Goal: Transaction & Acquisition: Purchase product/service

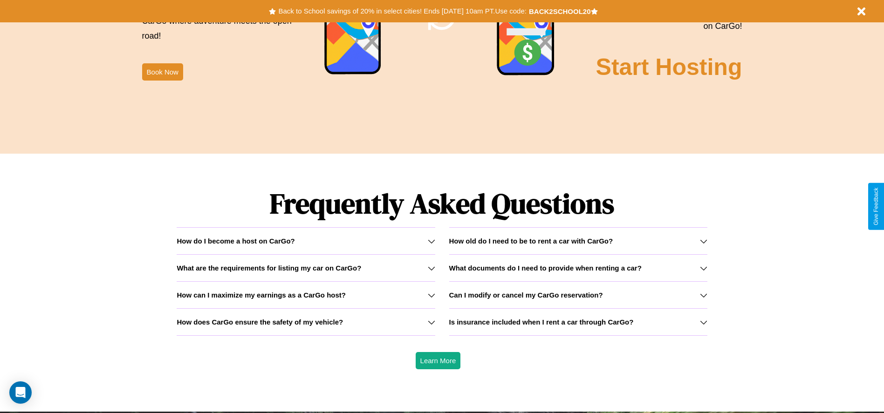
scroll to position [1337, 0]
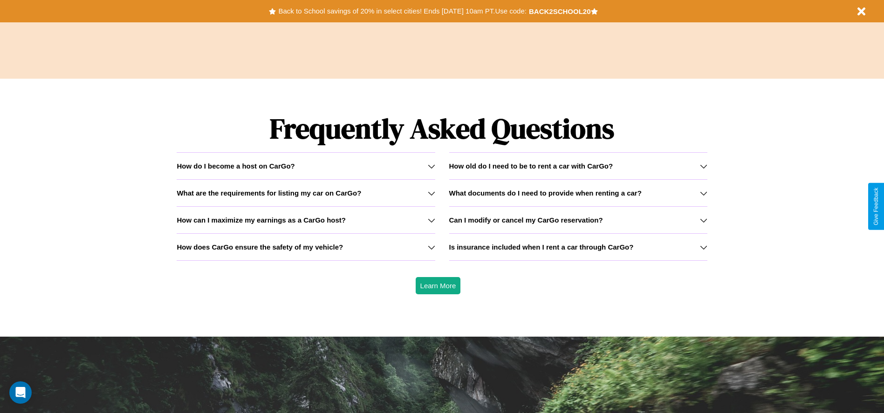
click at [578, 193] on h3 "What documents do I need to provide when renting a car?" at bounding box center [545, 193] width 192 height 8
click at [703, 193] on icon at bounding box center [703, 193] width 7 height 7
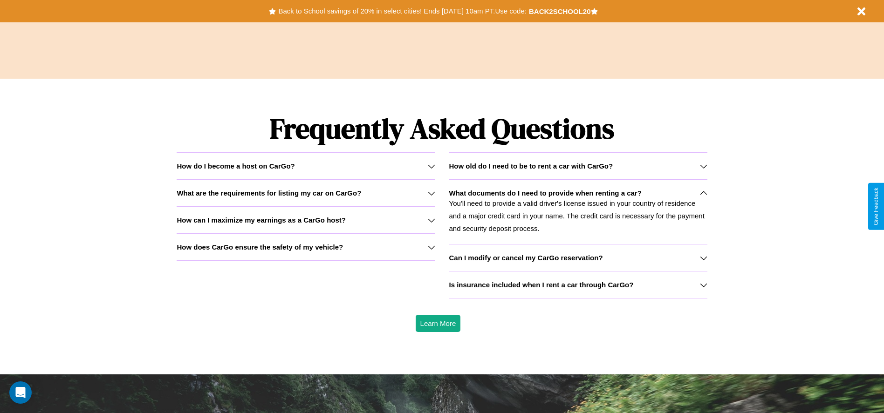
click at [306, 193] on h3 "What are the requirements for listing my car on CarGo?" at bounding box center [269, 193] width 185 height 8
click at [306, 220] on h3 "How can I maximize my earnings as a CarGo host?" at bounding box center [261, 220] width 169 height 8
click at [578, 212] on p "You'll need to provide a valid driver's license issued in your country of resid…" at bounding box center [578, 216] width 258 height 38
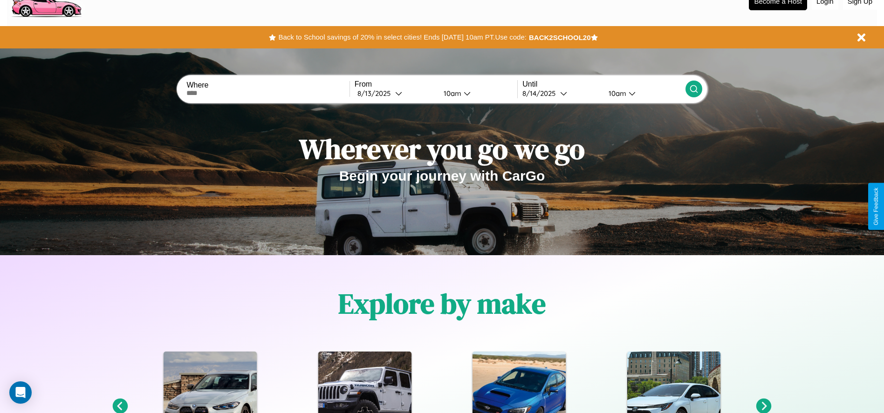
scroll to position [0, 0]
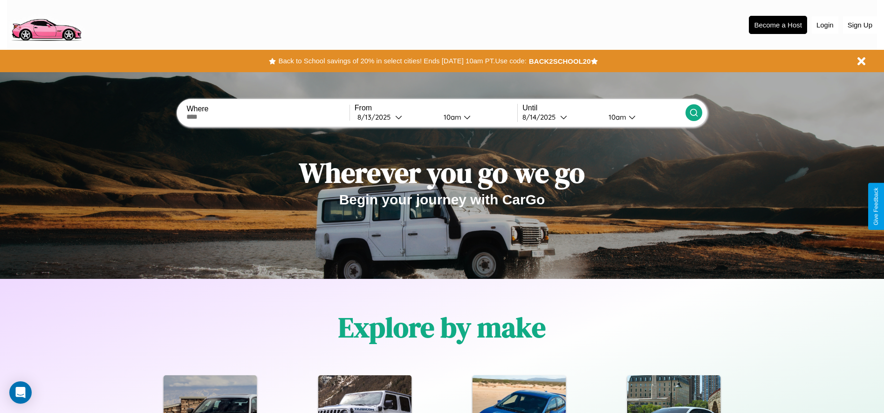
click at [268, 117] on input "text" at bounding box center [267, 116] width 163 height 7
type input "******"
click at [395, 117] on icon at bounding box center [398, 117] width 7 height 7
select select "*"
select select "****"
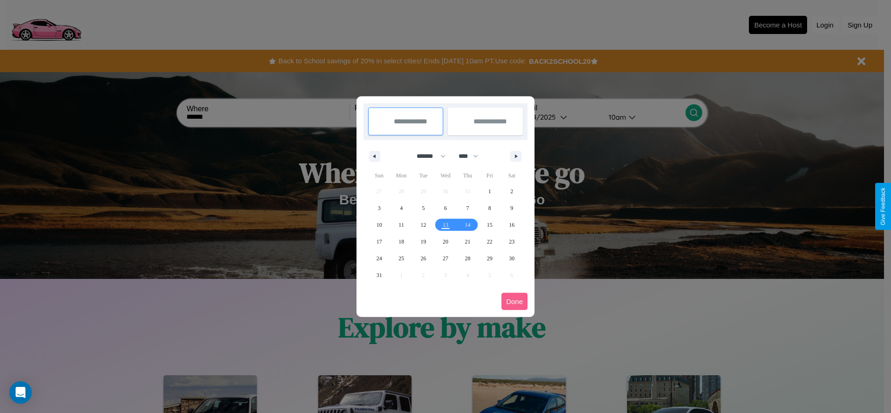
click at [427, 156] on select "******* ******** ***** ***** *** **** **** ****** ********* ******* ******** **…" at bounding box center [430, 156] width 40 height 15
select select "*"
drag, startPoint x: 472, startPoint y: 156, endPoint x: 445, endPoint y: 187, distance: 40.9
click at [472, 156] on select "**** **** **** **** **** **** **** **** **** **** **** **** **** **** **** ****…" at bounding box center [468, 156] width 28 height 15
select select "****"
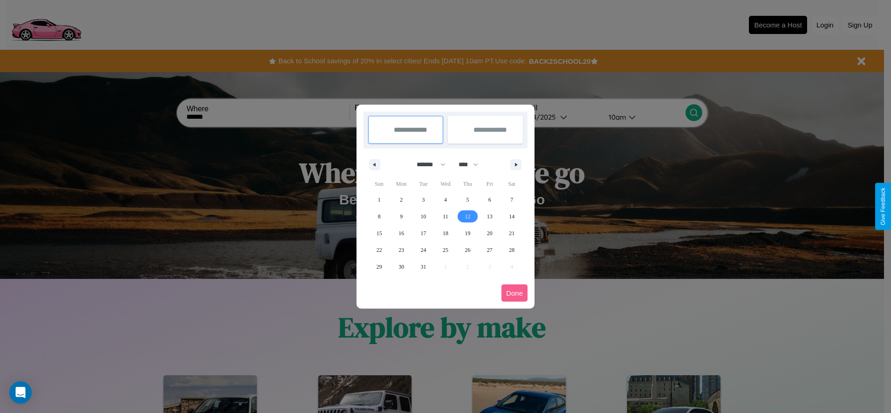
click at [467, 216] on span "12" at bounding box center [468, 216] width 6 height 17
type input "**********"
click at [512, 233] on span "21" at bounding box center [512, 233] width 6 height 17
type input "**********"
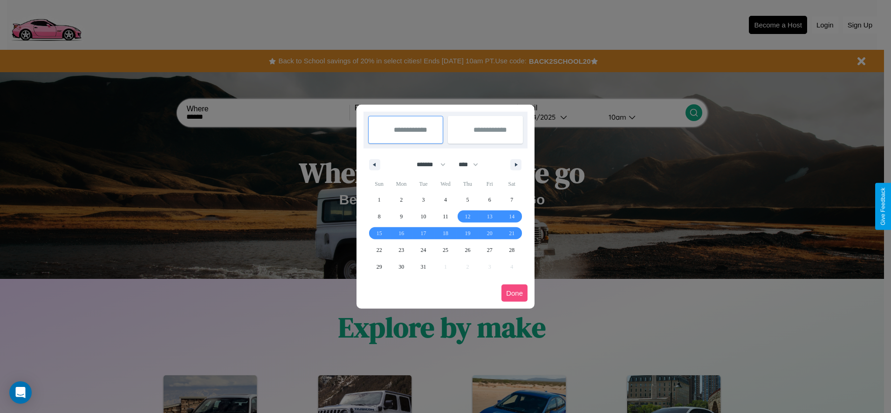
click at [514, 293] on button "Done" at bounding box center [514, 293] width 26 height 17
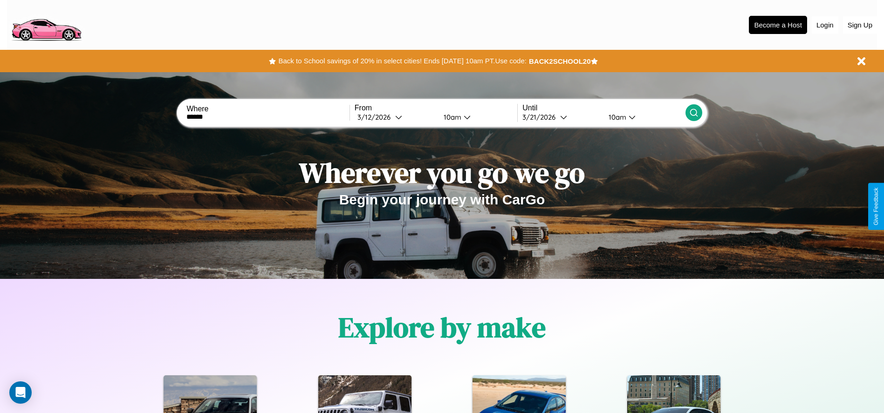
click at [693, 113] on icon at bounding box center [693, 112] width 9 height 9
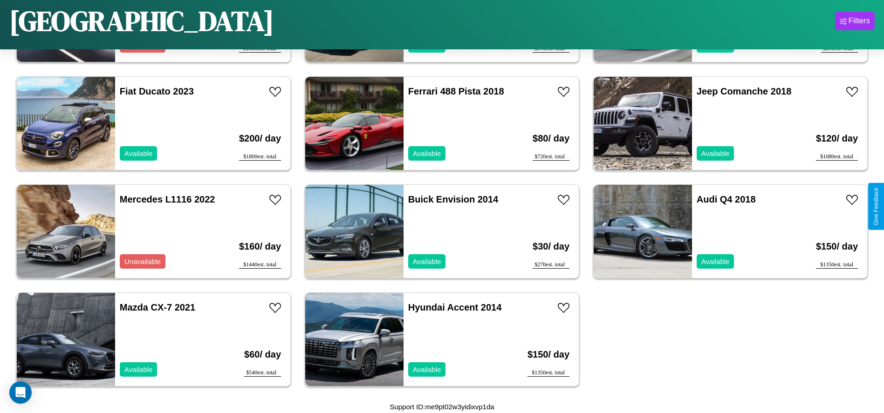
scroll to position [2154, 0]
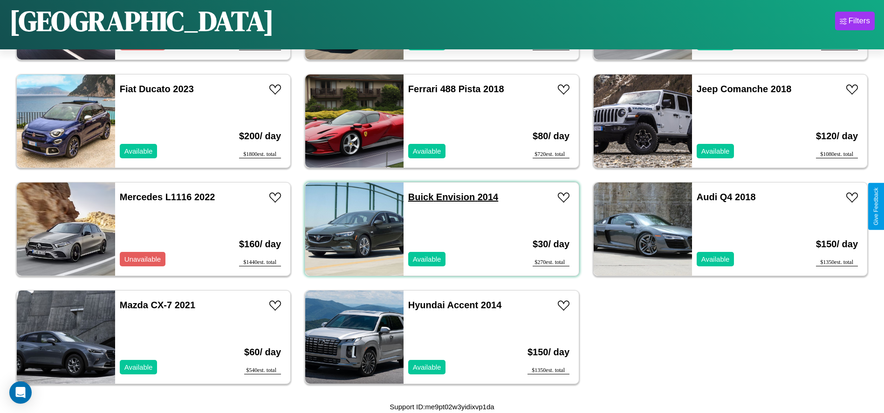
click at [418, 197] on link "Buick Envision 2014" at bounding box center [453, 197] width 90 height 10
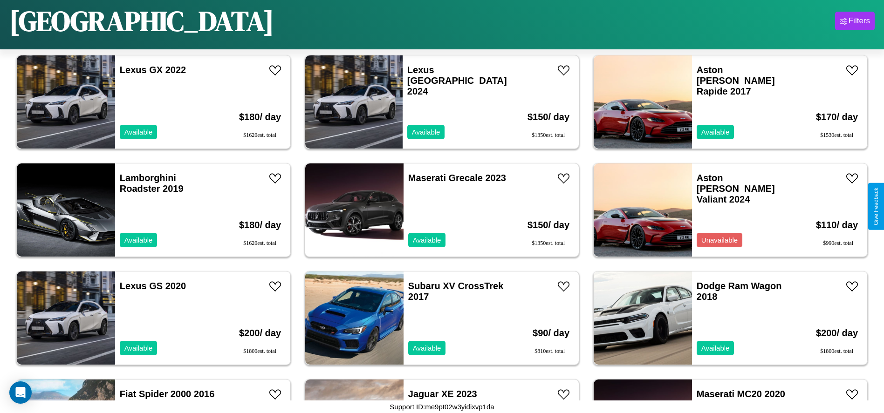
scroll to position [644, 0]
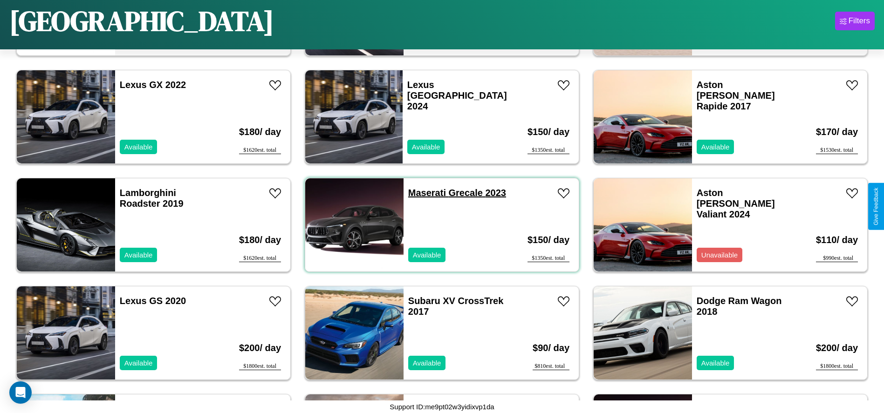
click at [424, 193] on link "Maserati Grecale 2023" at bounding box center [457, 193] width 98 height 10
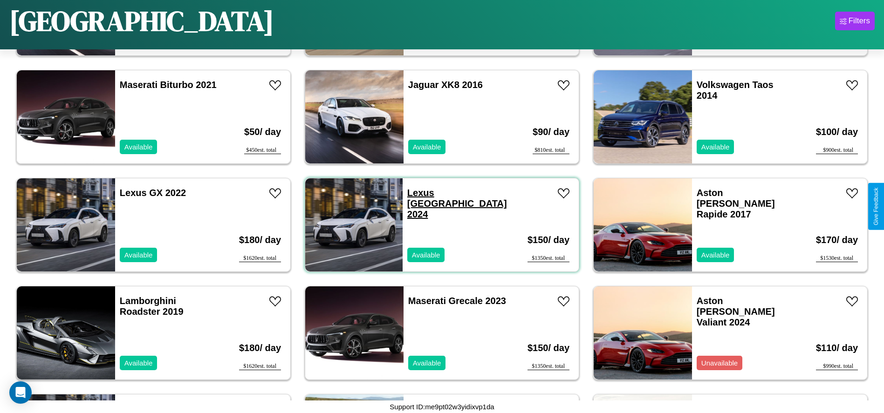
click at [418, 193] on link "Lexus TX 2024" at bounding box center [457, 204] width 100 height 32
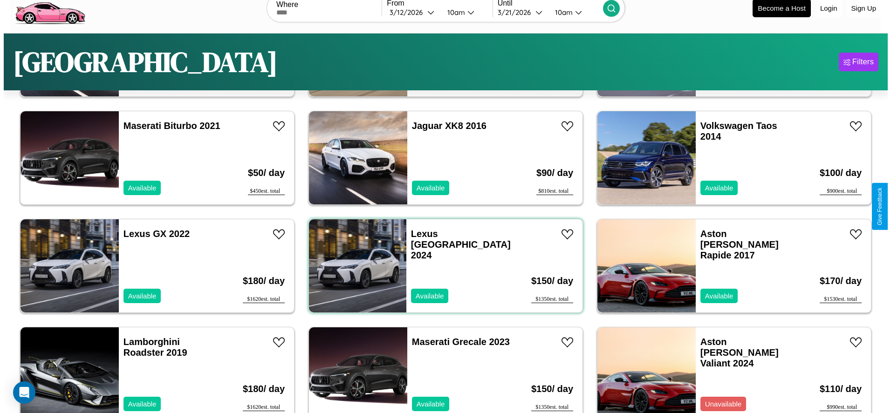
scroll to position [0, 0]
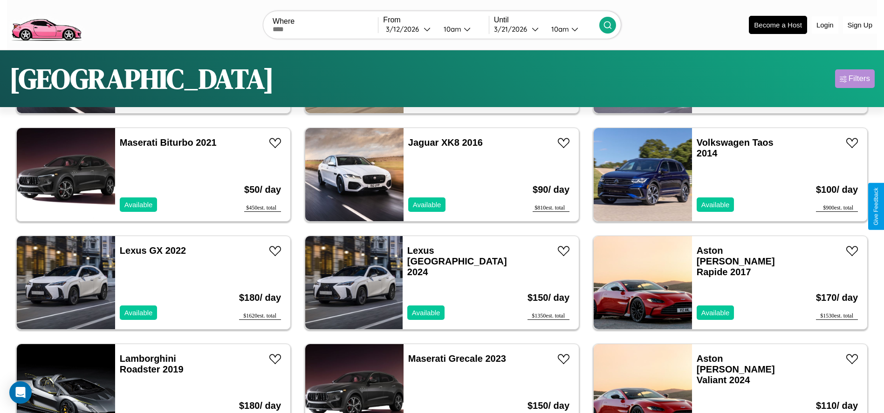
click at [855, 79] on div "Filters" at bounding box center [859, 78] width 21 height 9
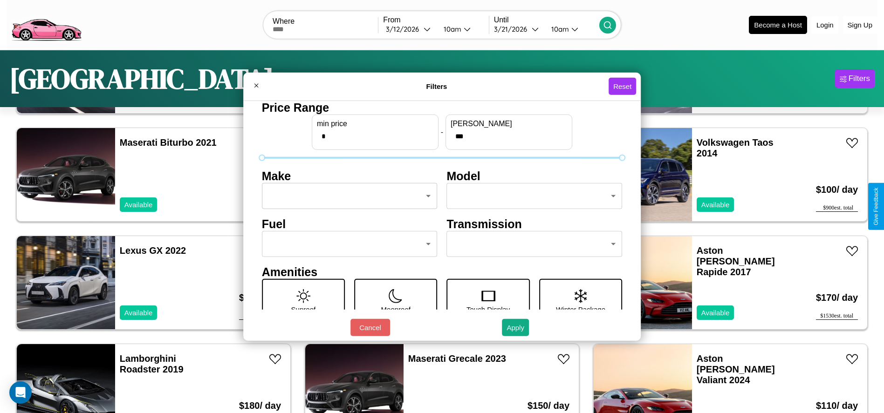
click at [347, 196] on body "CarGo Where From 3 / 12 / 2026 10am Until 3 / 21 / 2026 10am Become a Host Logi…" at bounding box center [442, 235] width 884 height 471
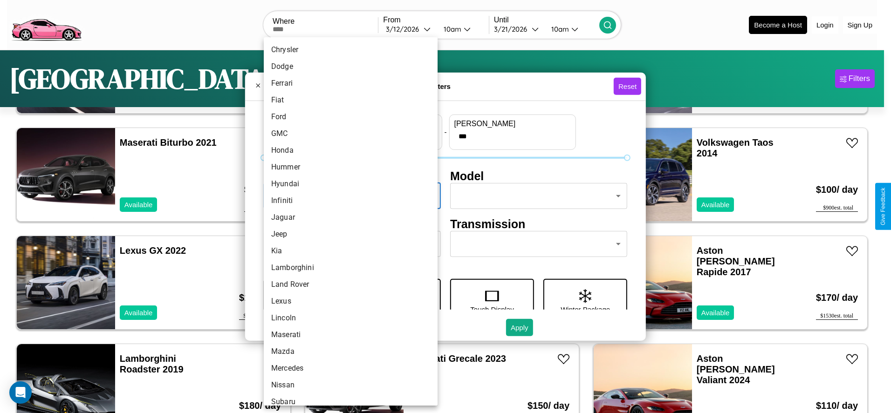
scroll to position [243, 0]
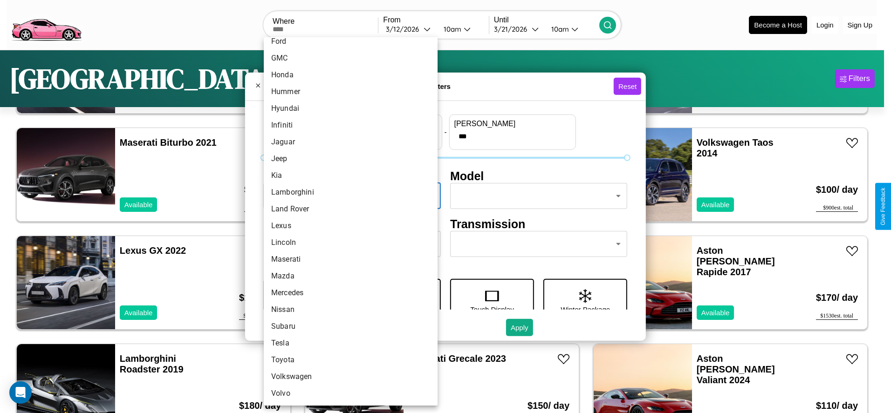
click at [347, 394] on li "Volvo" at bounding box center [351, 393] width 174 height 17
type input "*****"
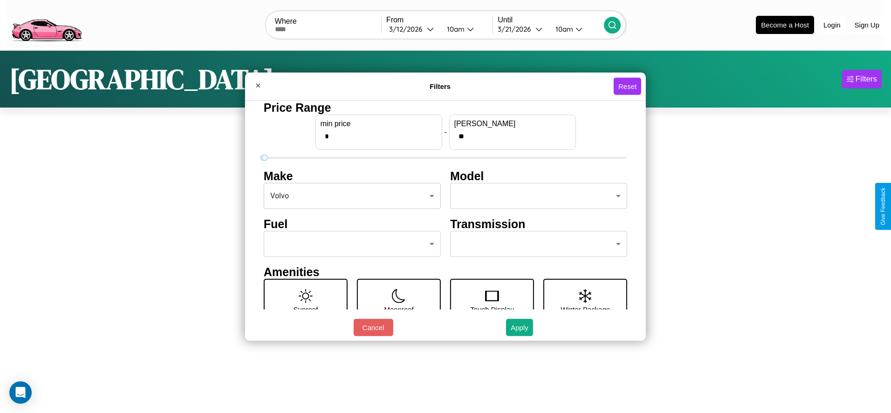
scroll to position [0, 0]
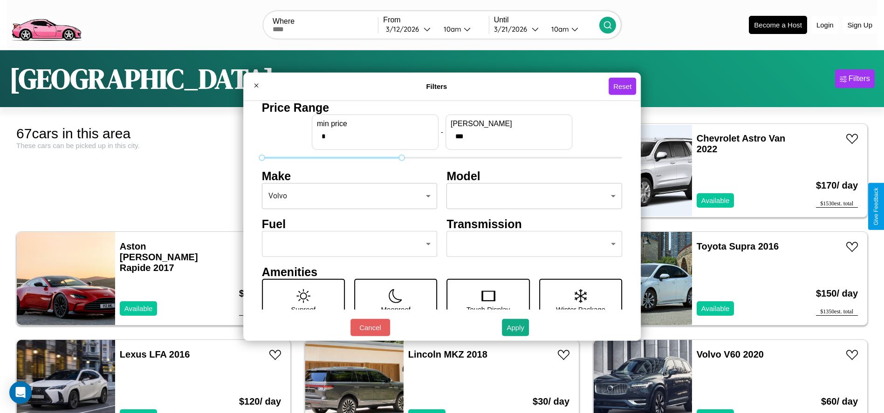
type input "***"
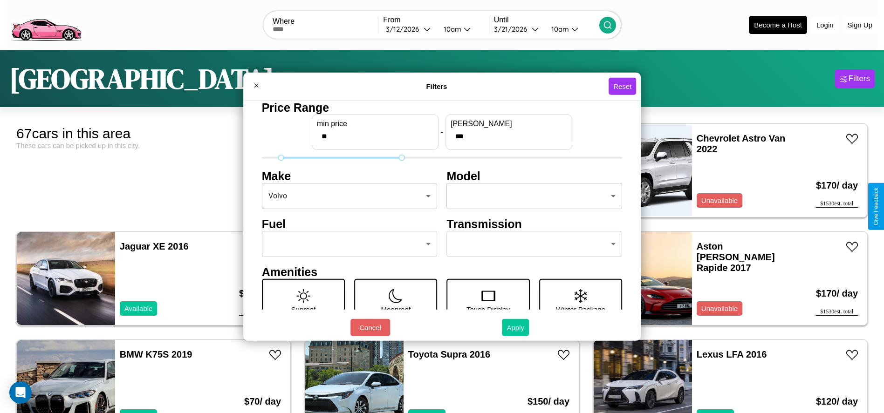
type input "**"
click at [516, 328] on button "Apply" at bounding box center [515, 327] width 27 height 17
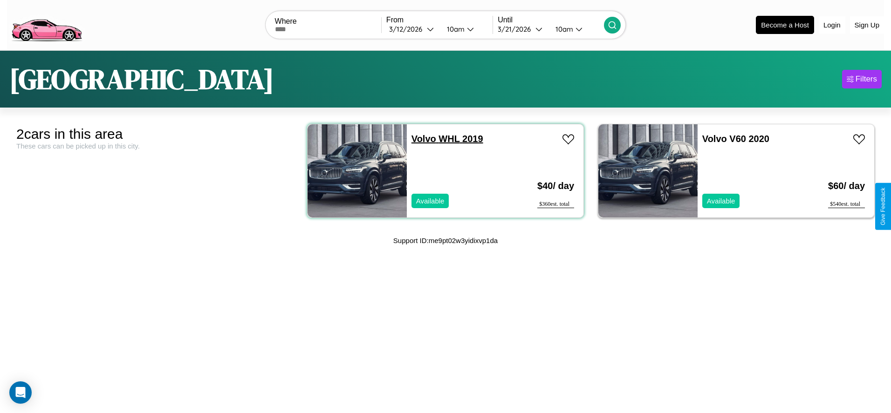
click at [420, 138] on link "Volvo WHL 2019" at bounding box center [447, 139] width 72 height 10
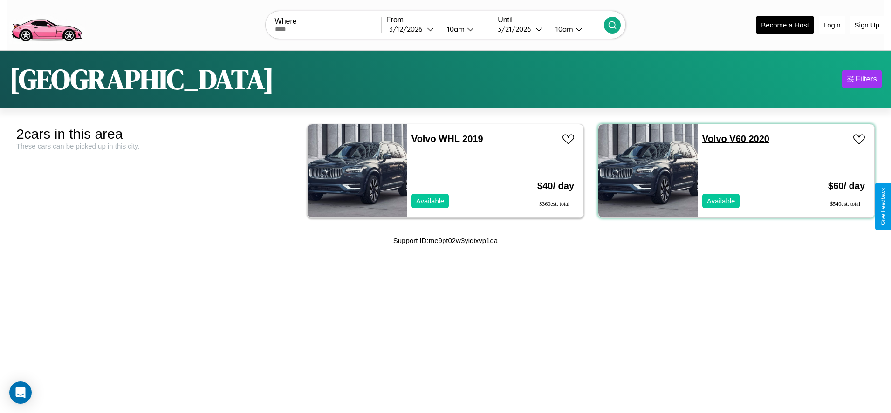
click at [709, 138] on link "Volvo V60 2020" at bounding box center [735, 139] width 67 height 10
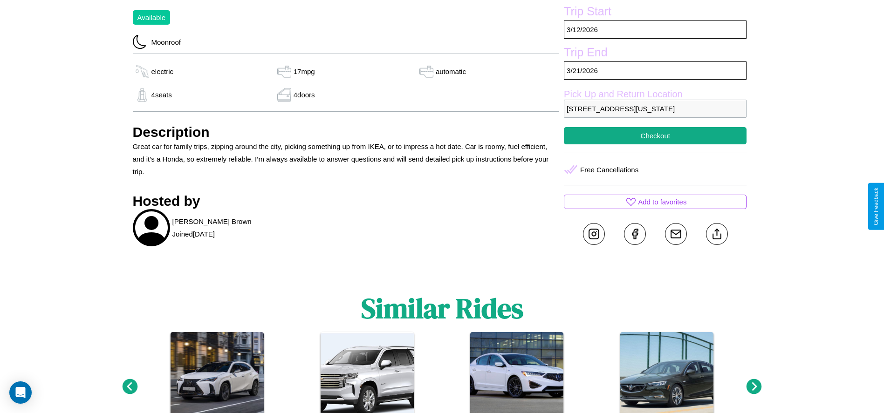
scroll to position [351, 0]
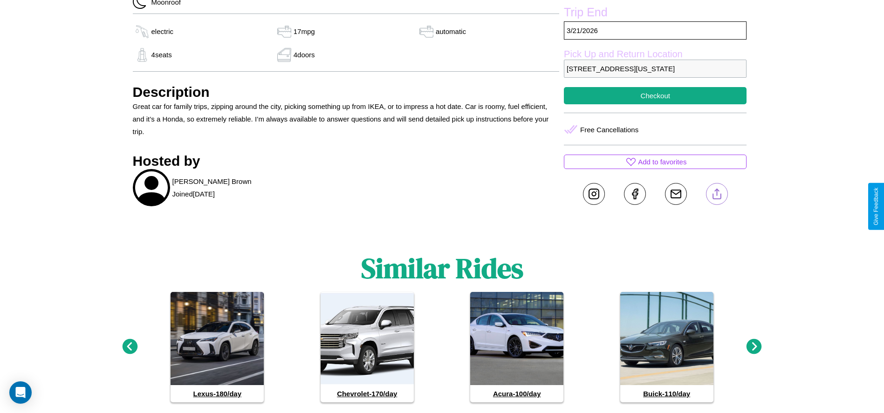
click at [717, 196] on line at bounding box center [717, 192] width 0 height 7
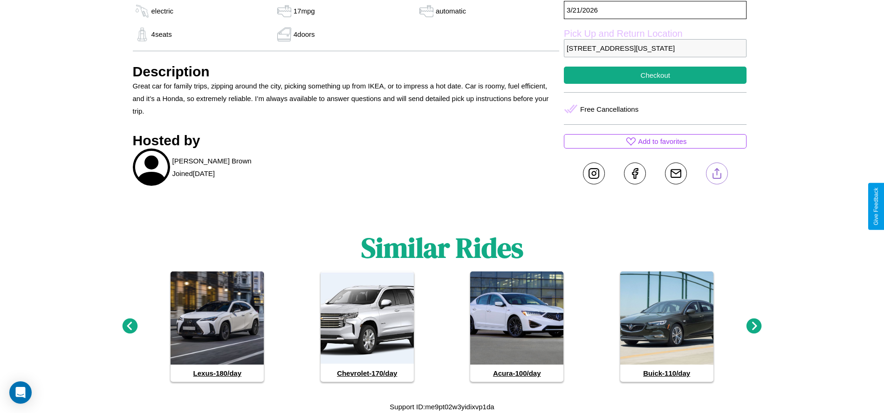
scroll to position [384, 0]
click at [754, 327] on icon at bounding box center [753, 326] width 15 height 15
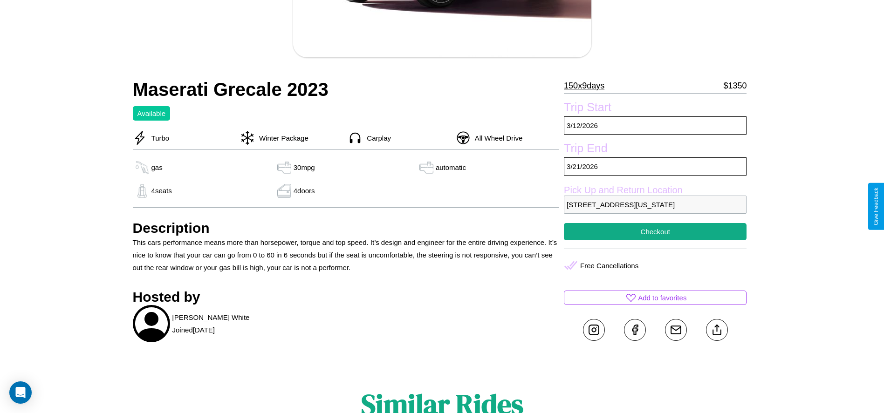
scroll to position [252, 0]
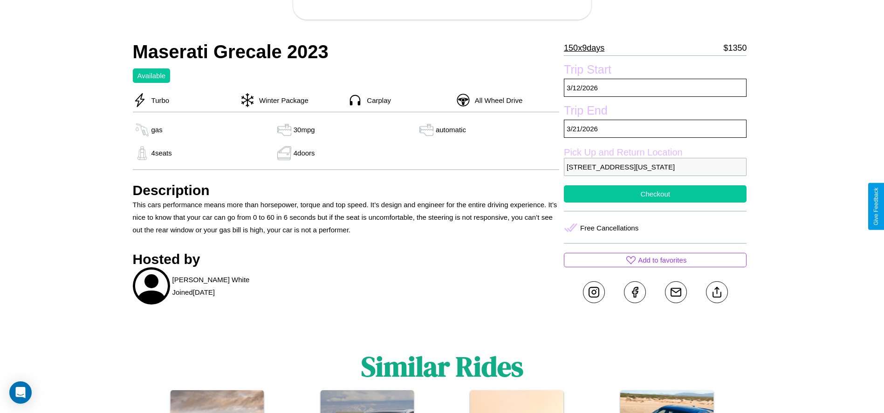
click at [655, 203] on button "Checkout" at bounding box center [655, 193] width 183 height 17
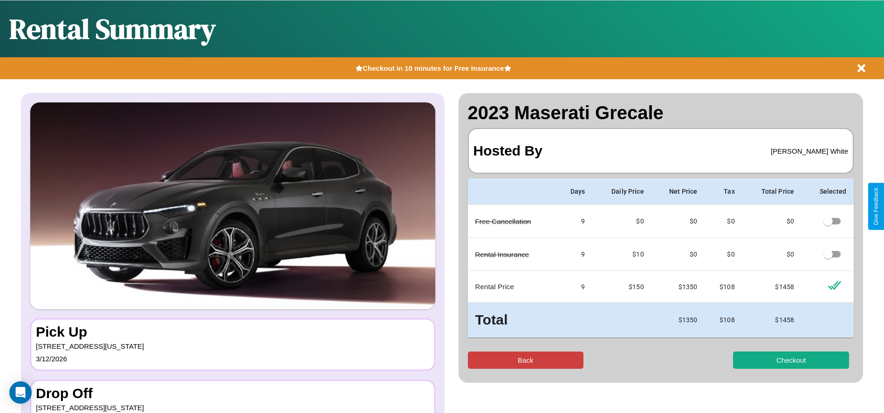
click at [525, 360] on button "Back" at bounding box center [526, 360] width 116 height 17
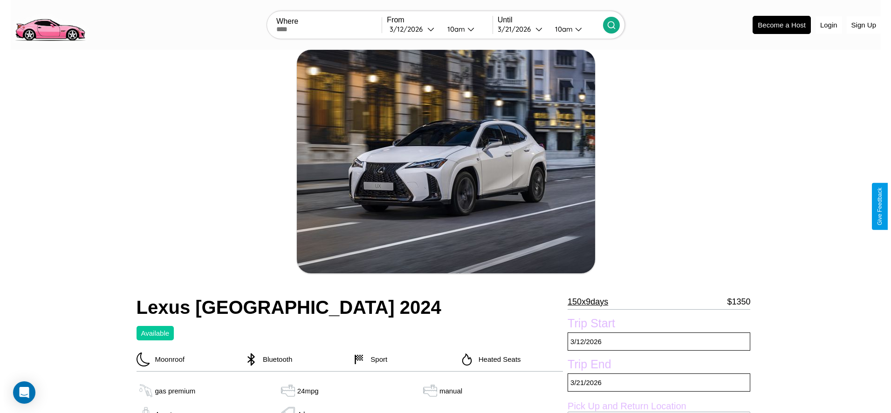
scroll to position [135, 0]
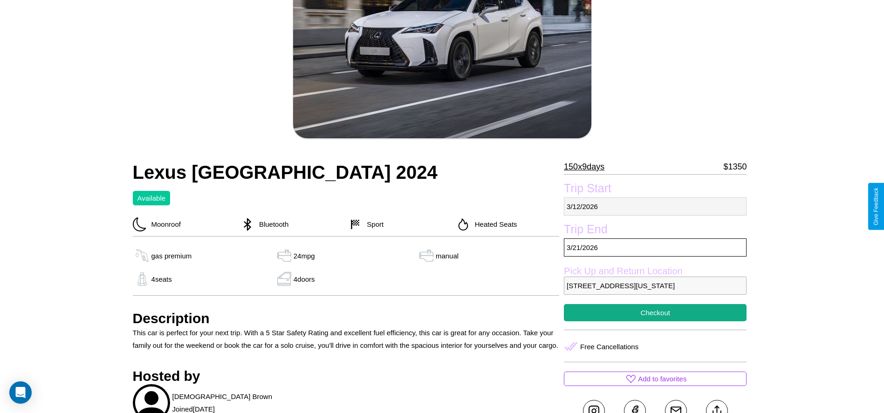
click at [655, 206] on p "3 / 12 / 2026" at bounding box center [655, 207] width 183 height 18
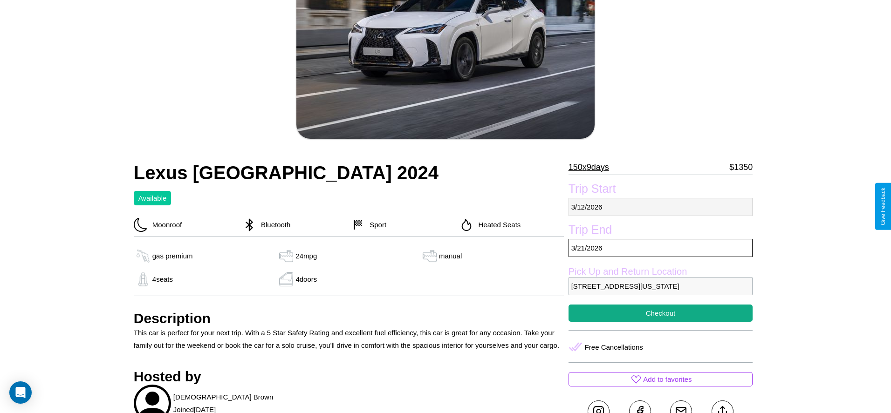
select select "*"
select select "****"
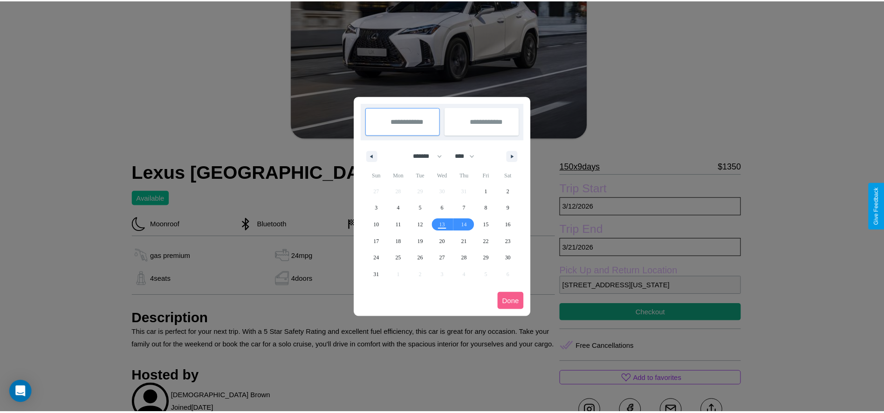
scroll to position [0, 0]
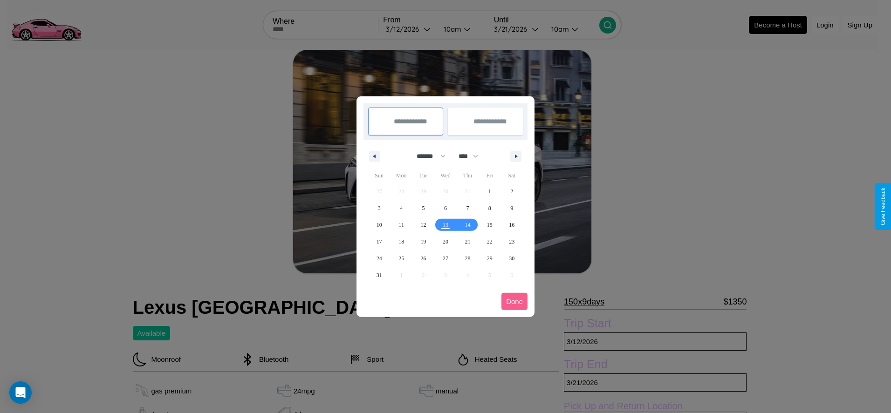
click at [409, 29] on div at bounding box center [445, 206] width 891 height 413
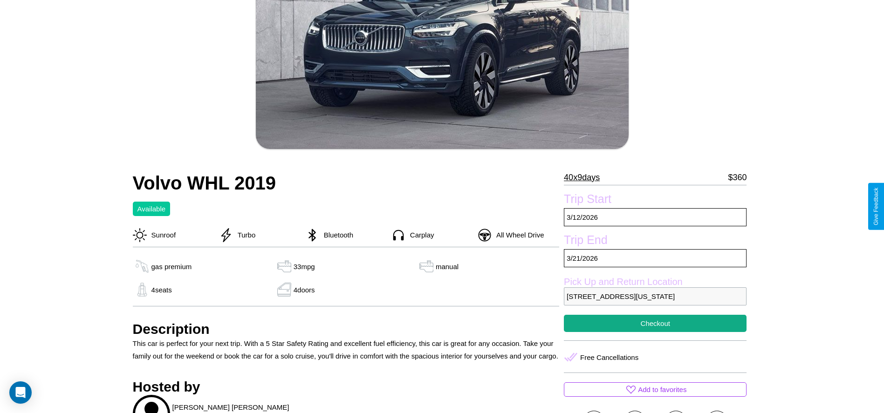
scroll to position [263, 0]
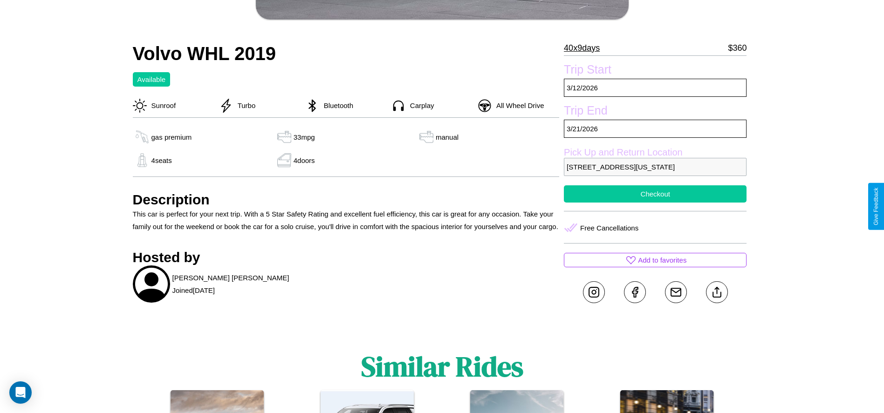
click at [655, 203] on button "Checkout" at bounding box center [655, 193] width 183 height 17
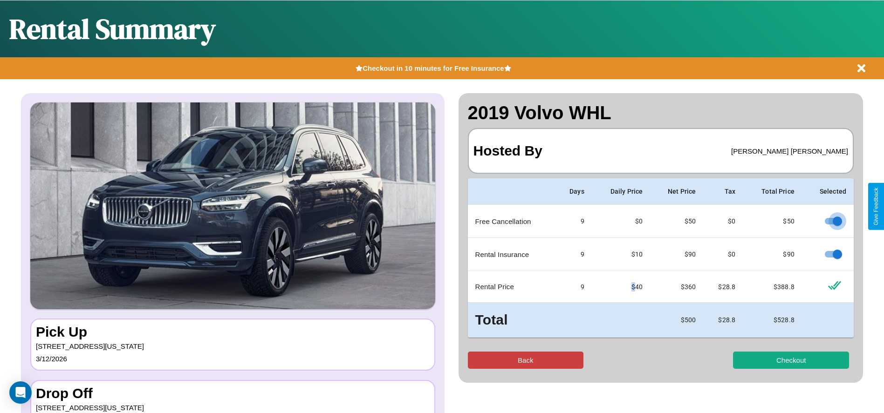
click at [525, 360] on button "Back" at bounding box center [526, 360] width 116 height 17
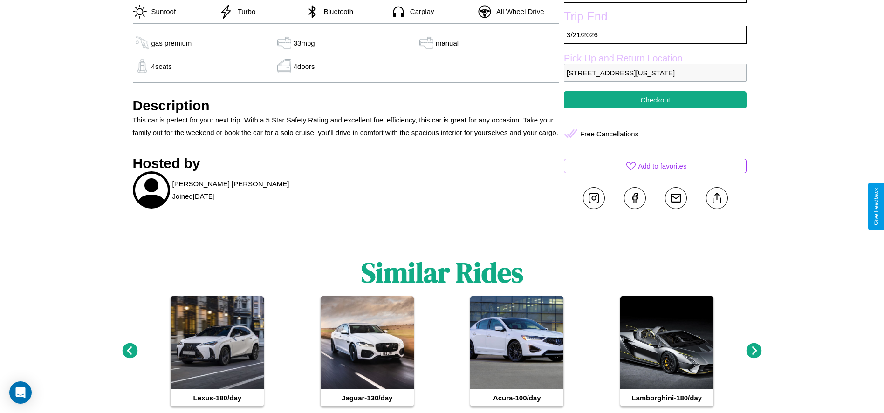
scroll to position [362, 0]
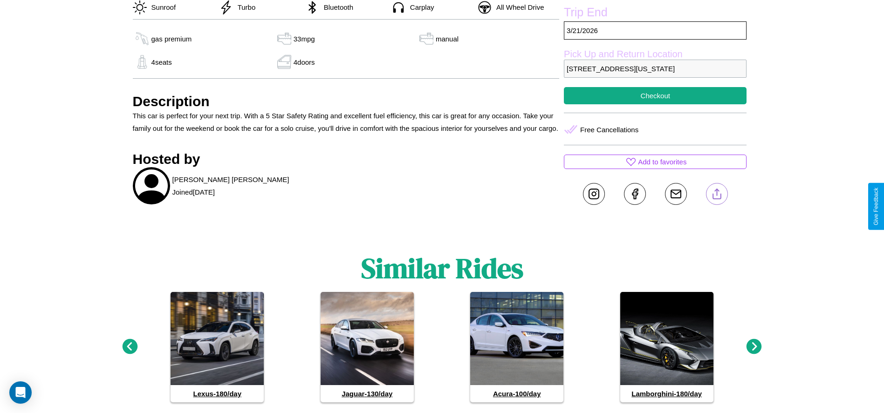
click at [717, 196] on line at bounding box center [717, 192] width 0 height 7
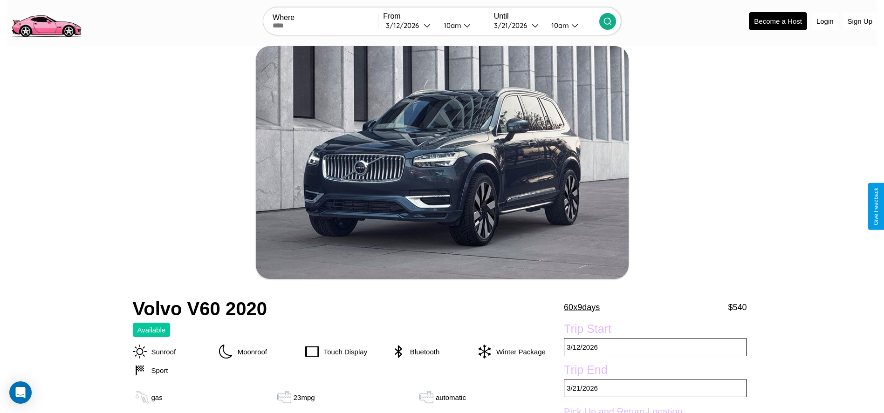
scroll to position [328, 0]
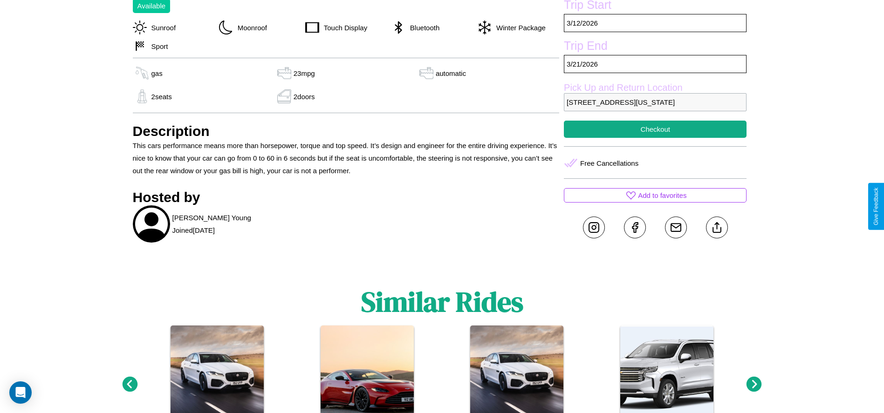
click at [130, 392] on icon at bounding box center [129, 384] width 15 height 15
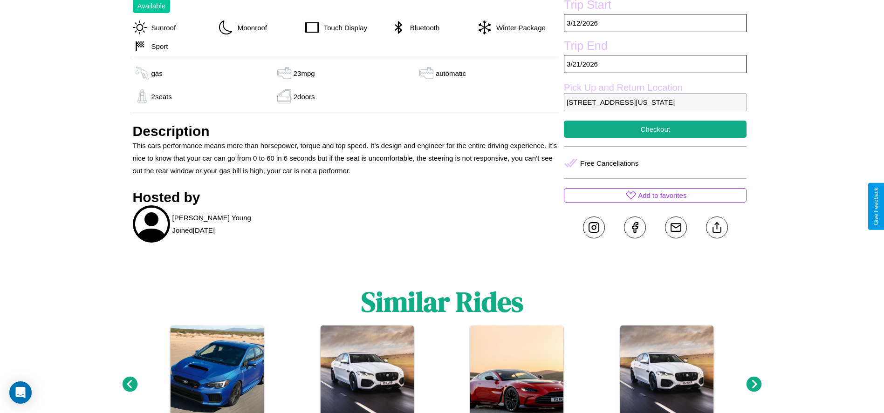
click at [754, 392] on icon at bounding box center [753, 384] width 15 height 15
